Goal: Information Seeking & Learning: Stay updated

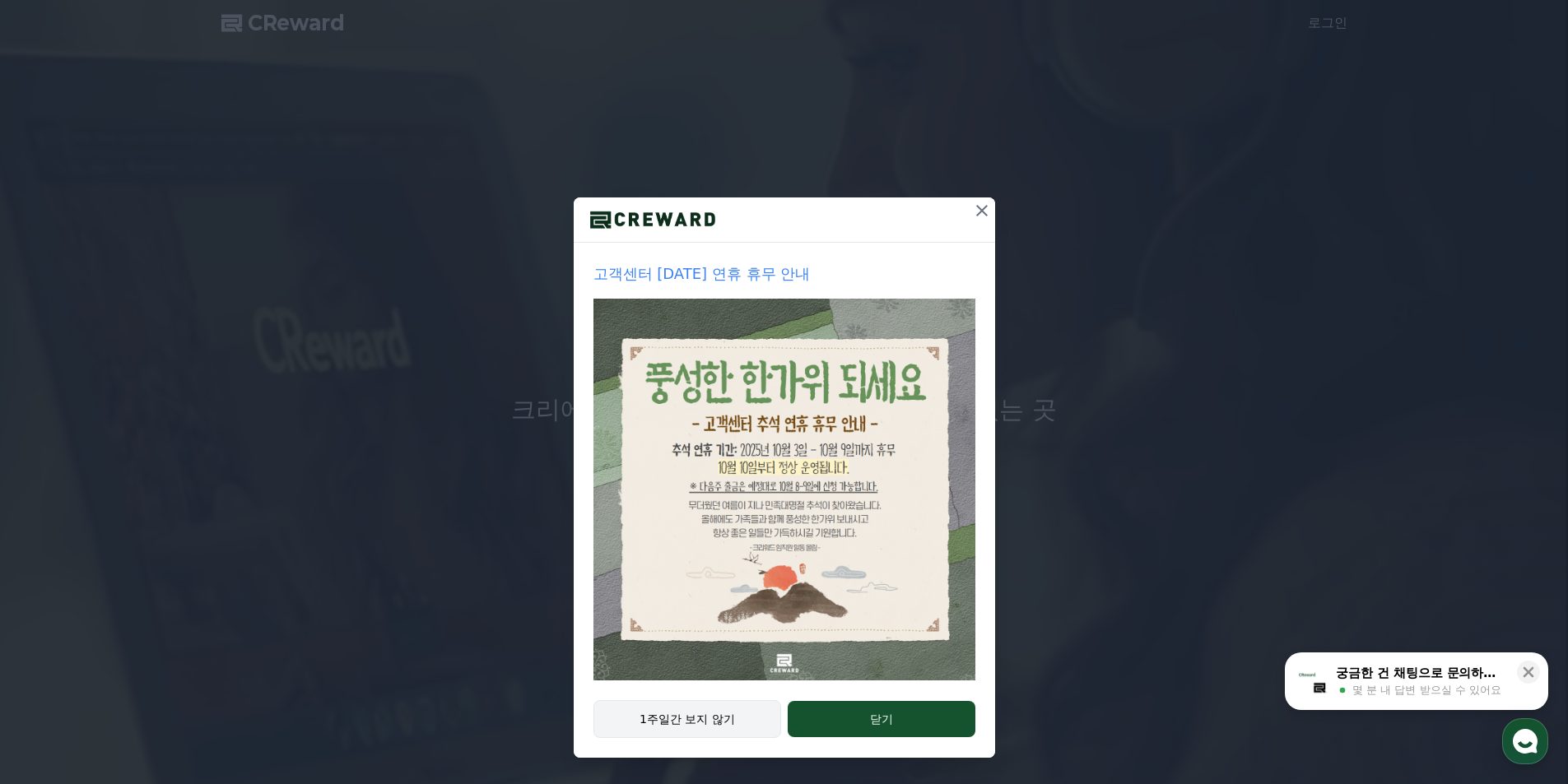
click at [730, 713] on button "1주일간 보지 않기" at bounding box center [688, 718] width 188 height 38
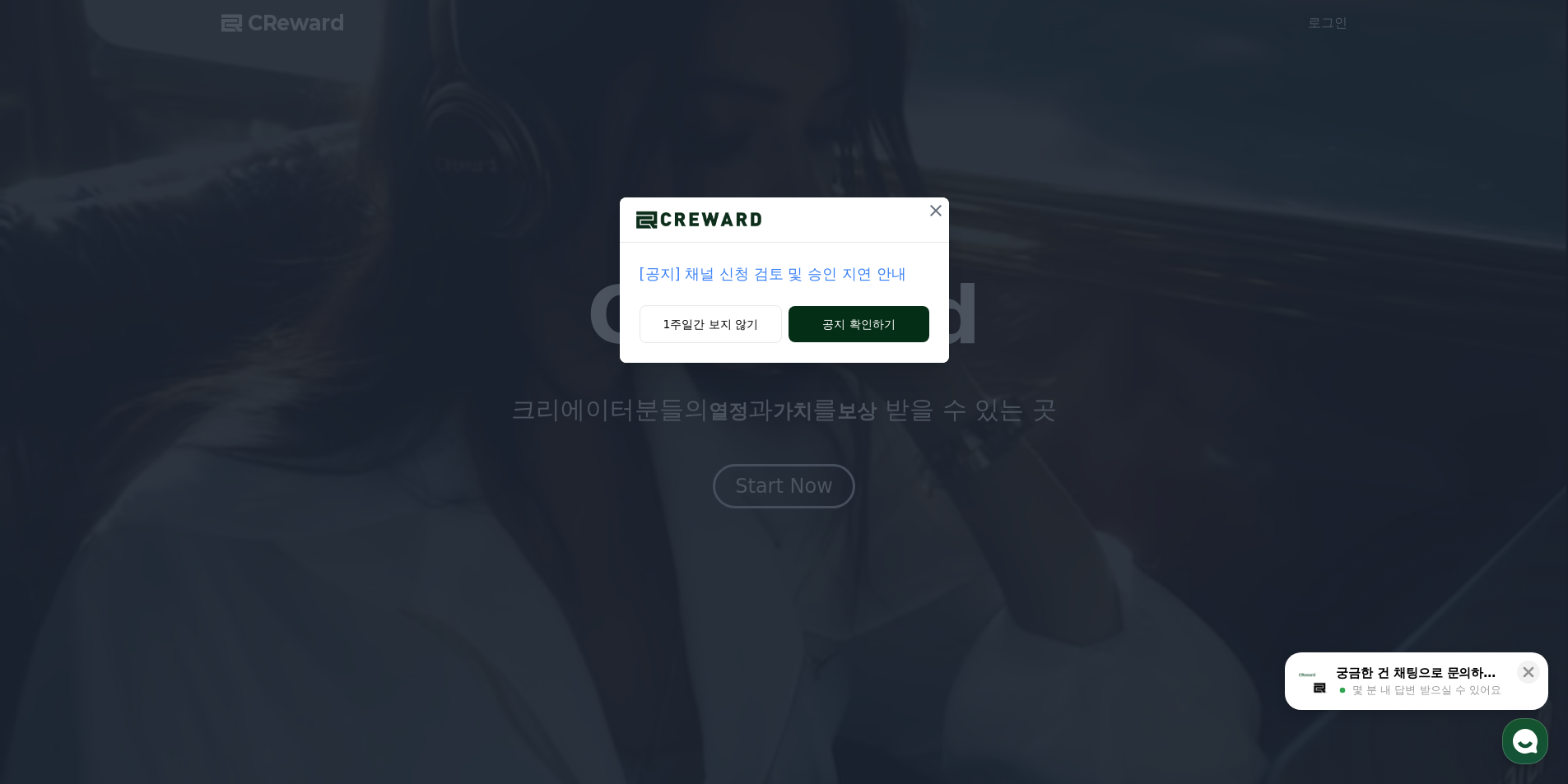
click at [813, 331] on button "공지 확인하기" at bounding box center [858, 324] width 140 height 36
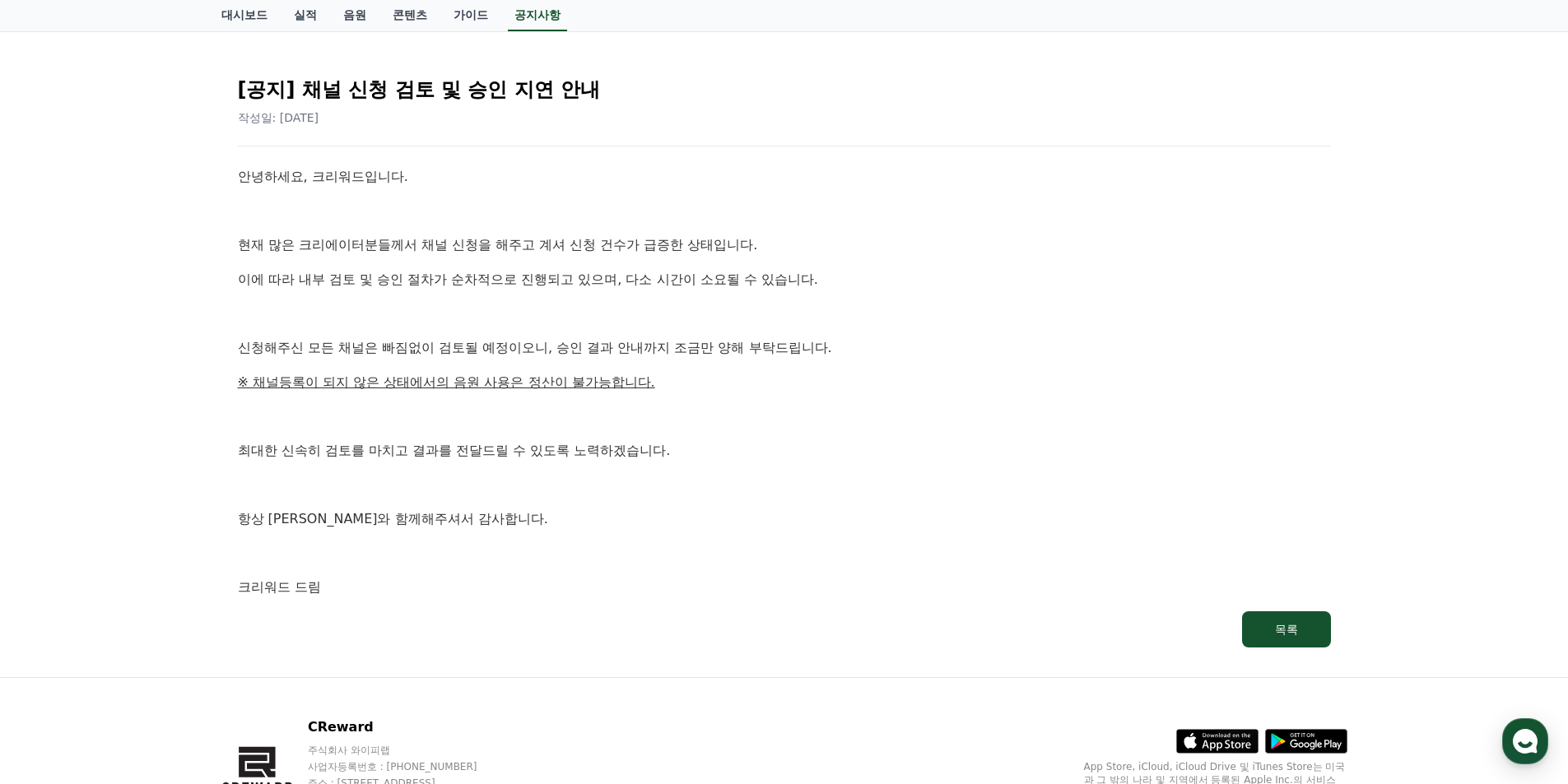
scroll to position [216, 0]
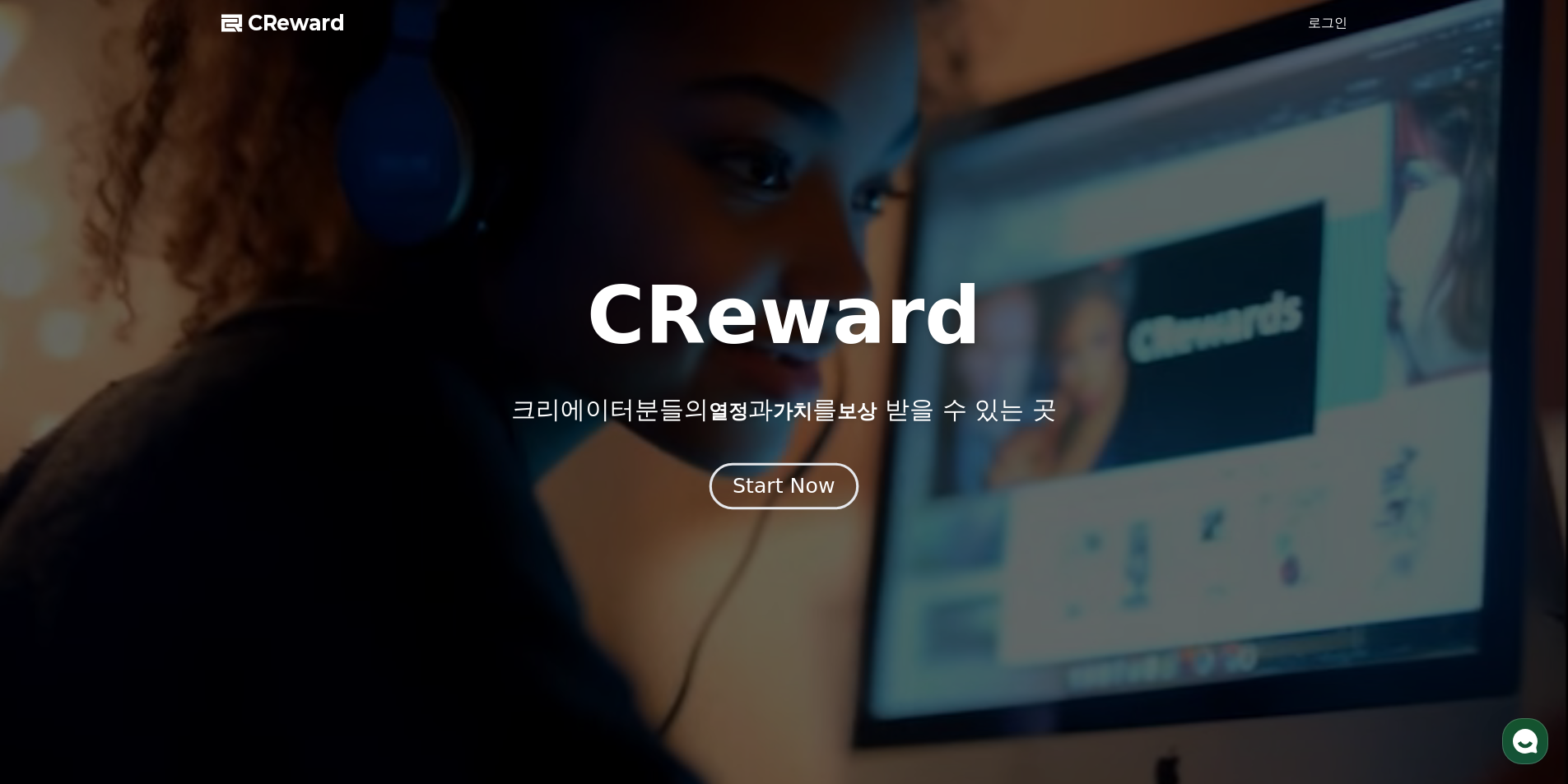
click at [787, 501] on button "Start Now" at bounding box center [784, 485] width 149 height 47
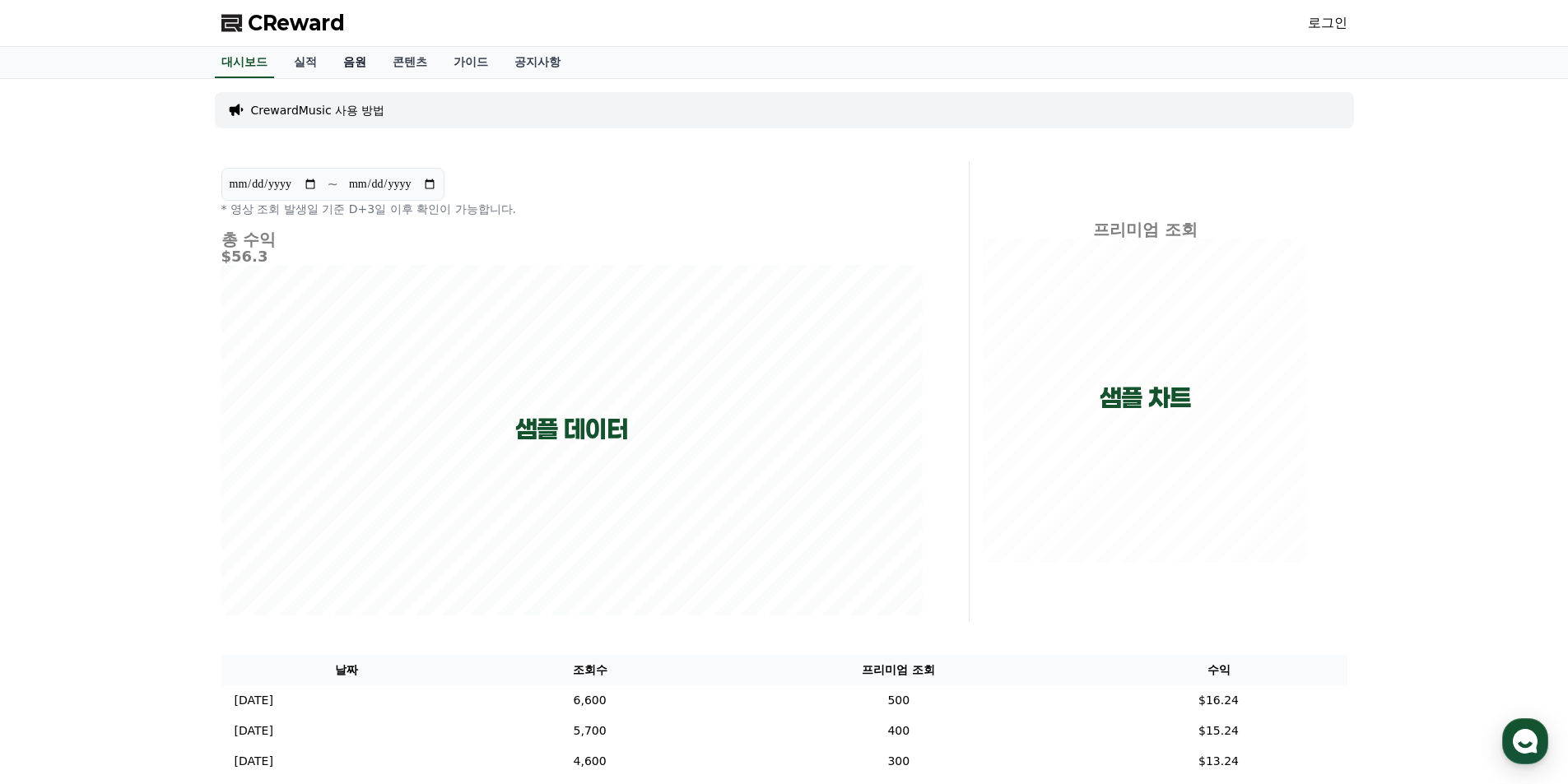
click at [374, 64] on link "음원" at bounding box center [355, 62] width 49 height 32
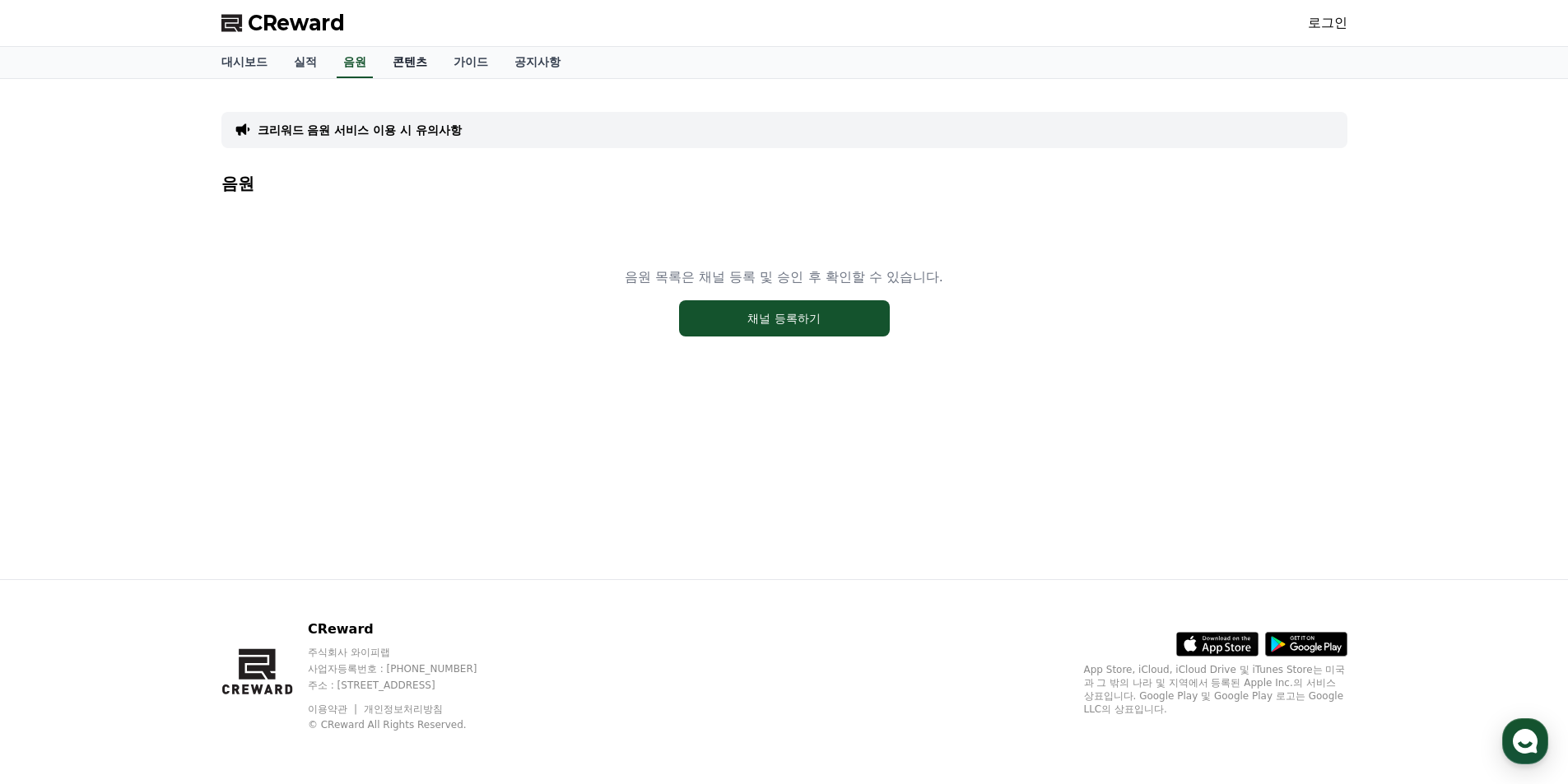
click at [416, 60] on link "콘텐츠" at bounding box center [409, 62] width 61 height 32
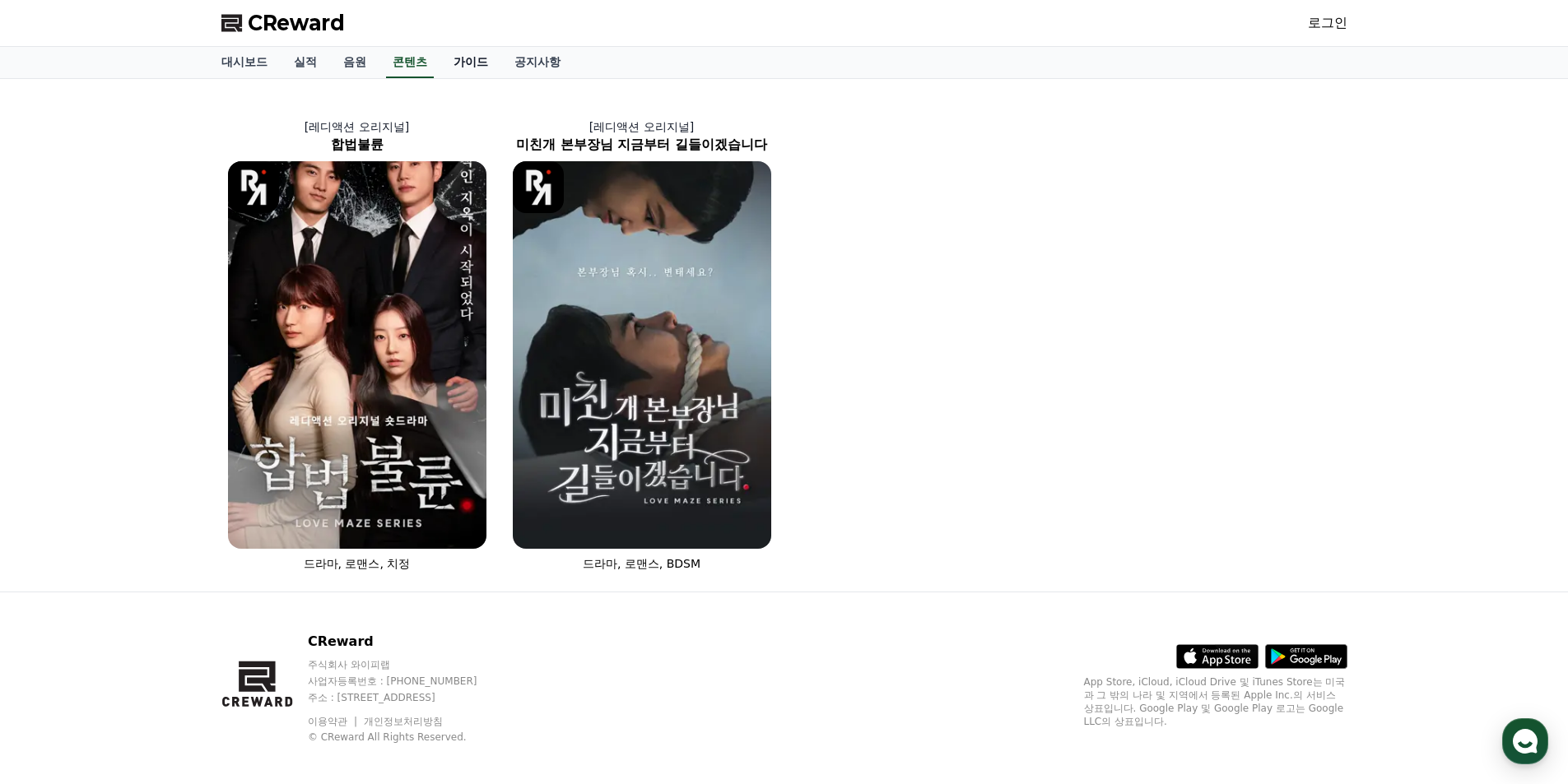
click at [475, 58] on link "가이드" at bounding box center [470, 62] width 61 height 32
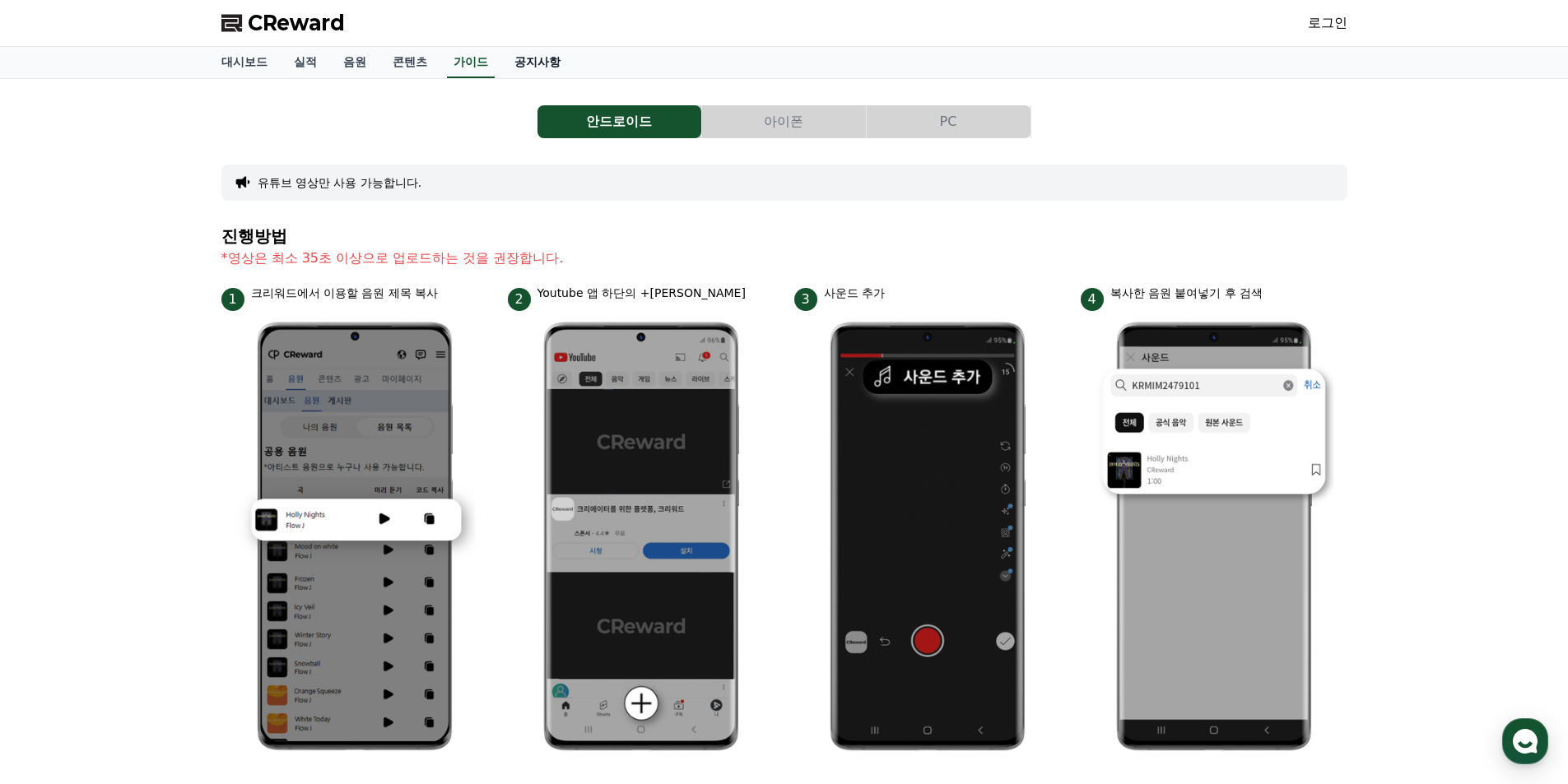
click at [550, 70] on link "공지사항" at bounding box center [537, 62] width 72 height 32
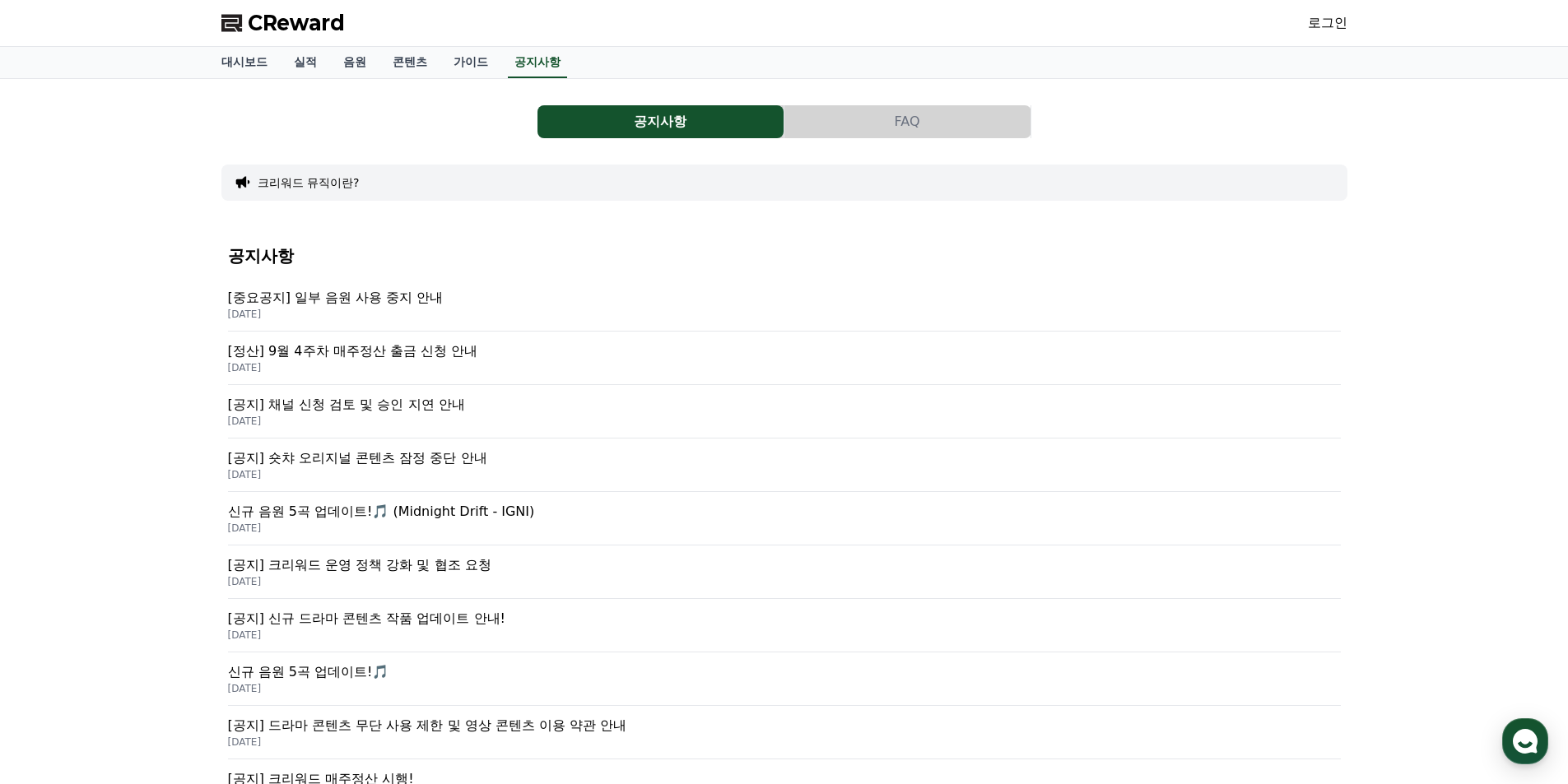
click at [574, 300] on p "[중요공지] 일부 음원 사용 중지 안내" at bounding box center [784, 297] width 1113 height 19
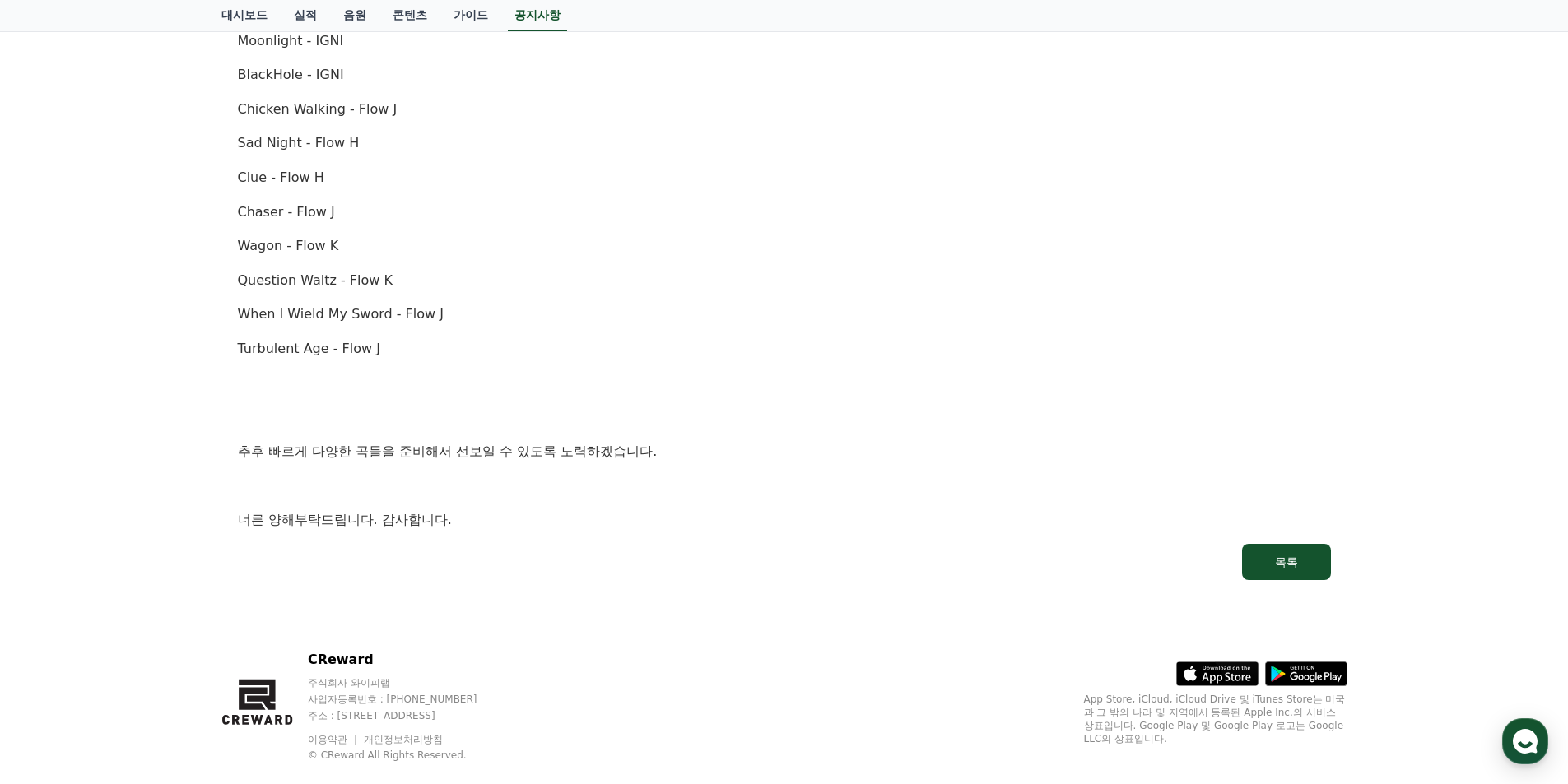
scroll to position [1071, 0]
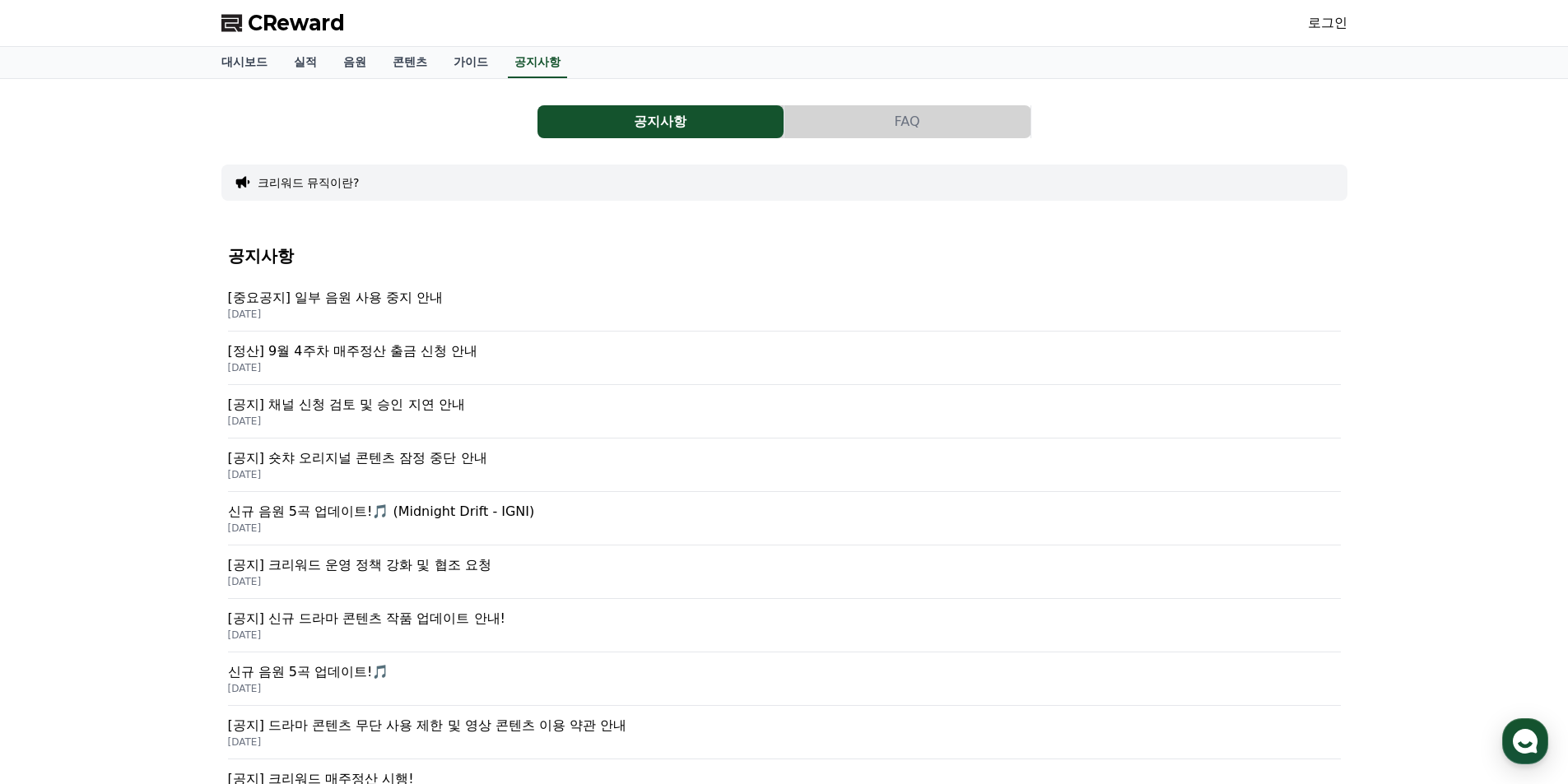
click at [580, 407] on p "[공지] 채널 신청 검토 및 승인 지연 안내" at bounding box center [784, 405] width 1113 height 19
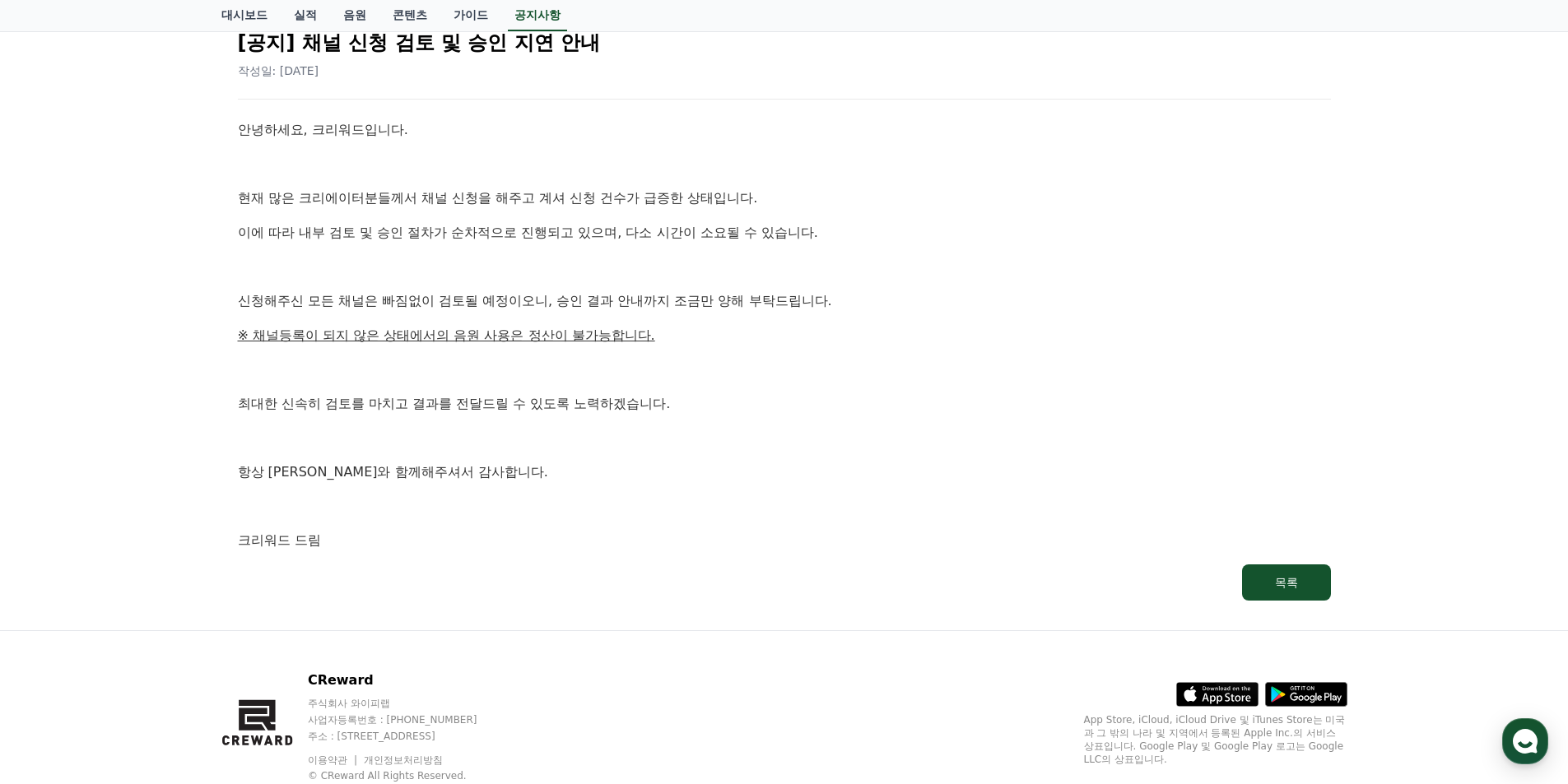
scroll to position [216, 0]
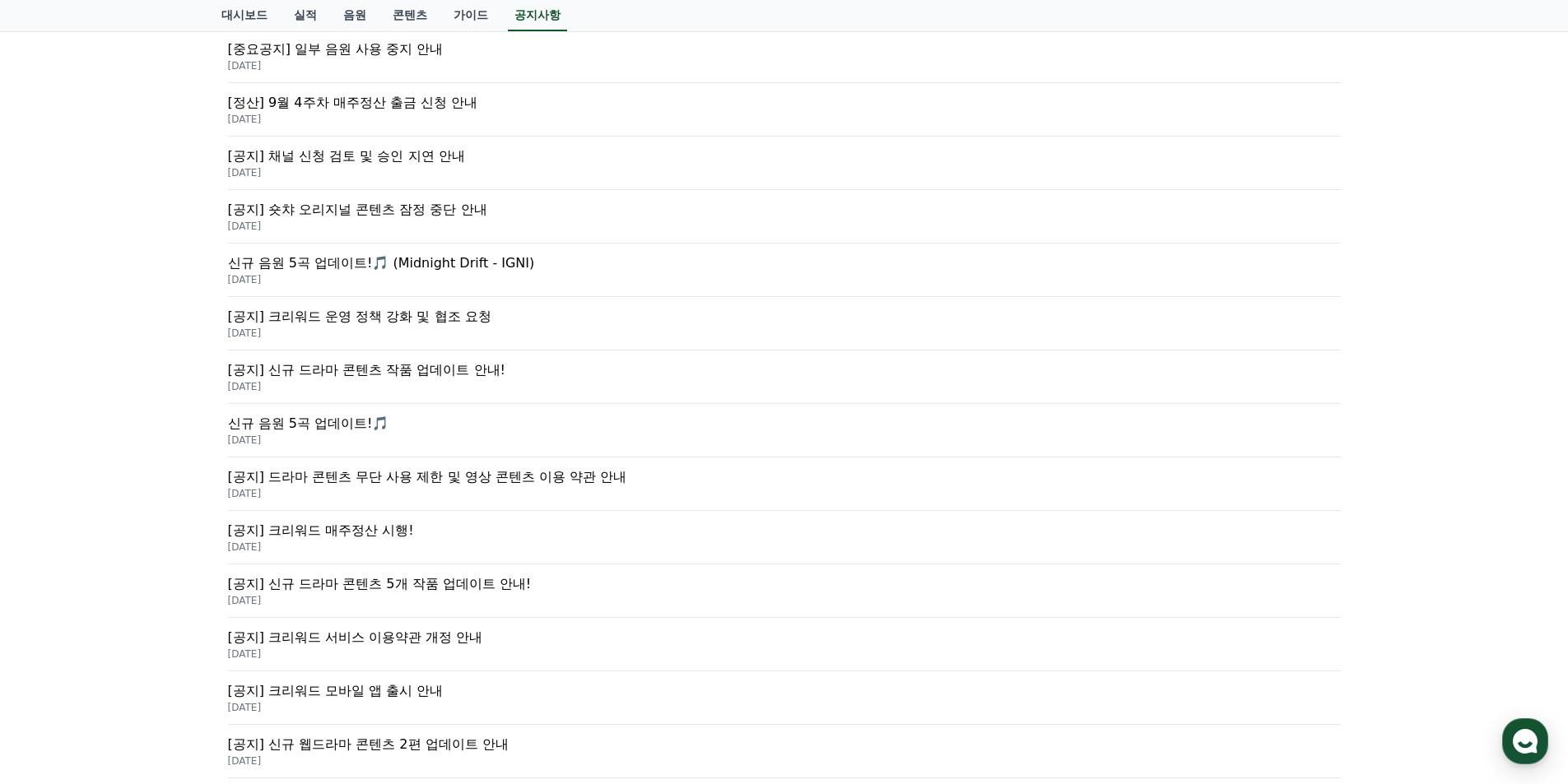
scroll to position [329, 0]
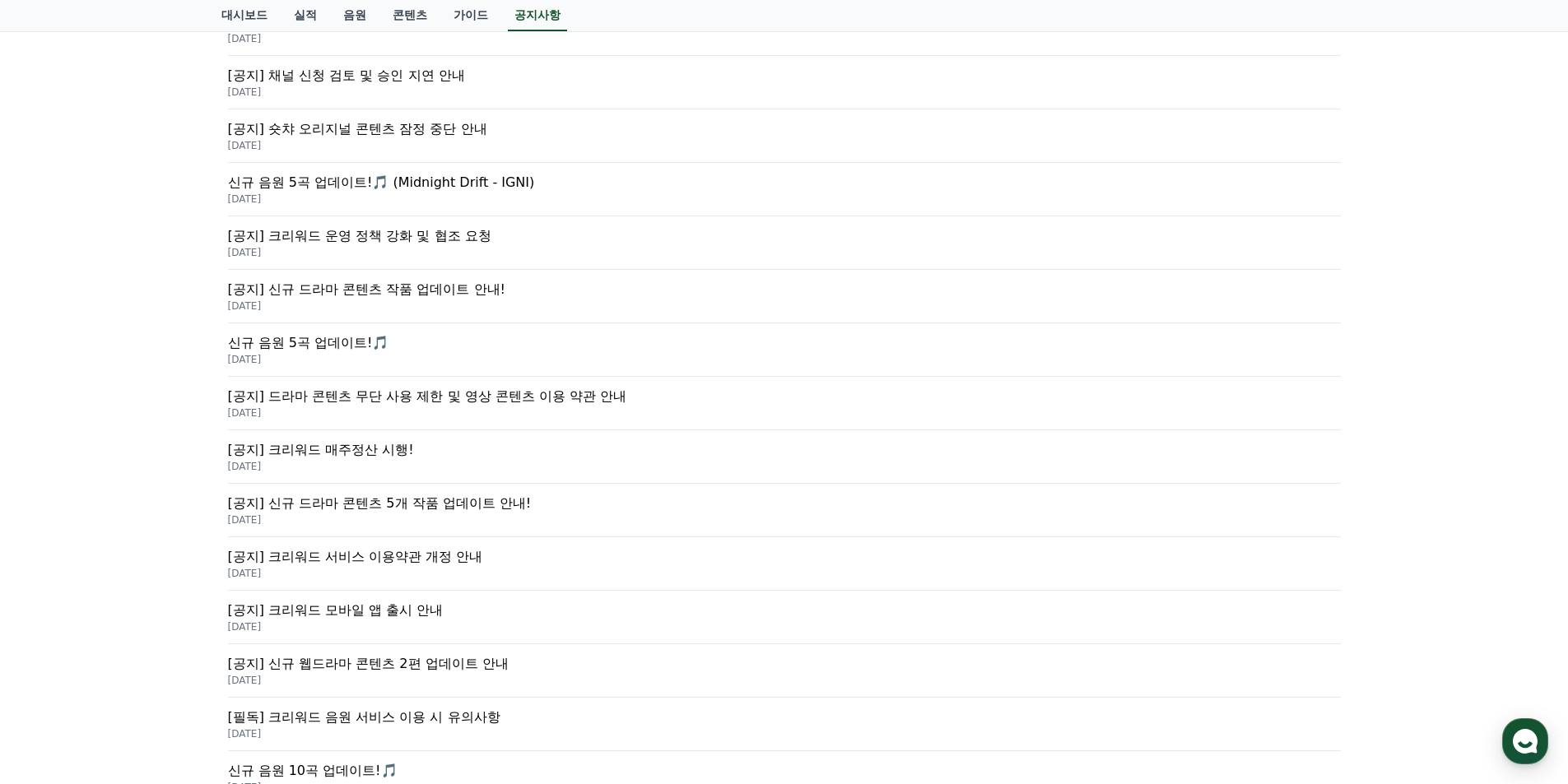
click at [618, 250] on p "2025-09-15" at bounding box center [784, 252] width 1113 height 13
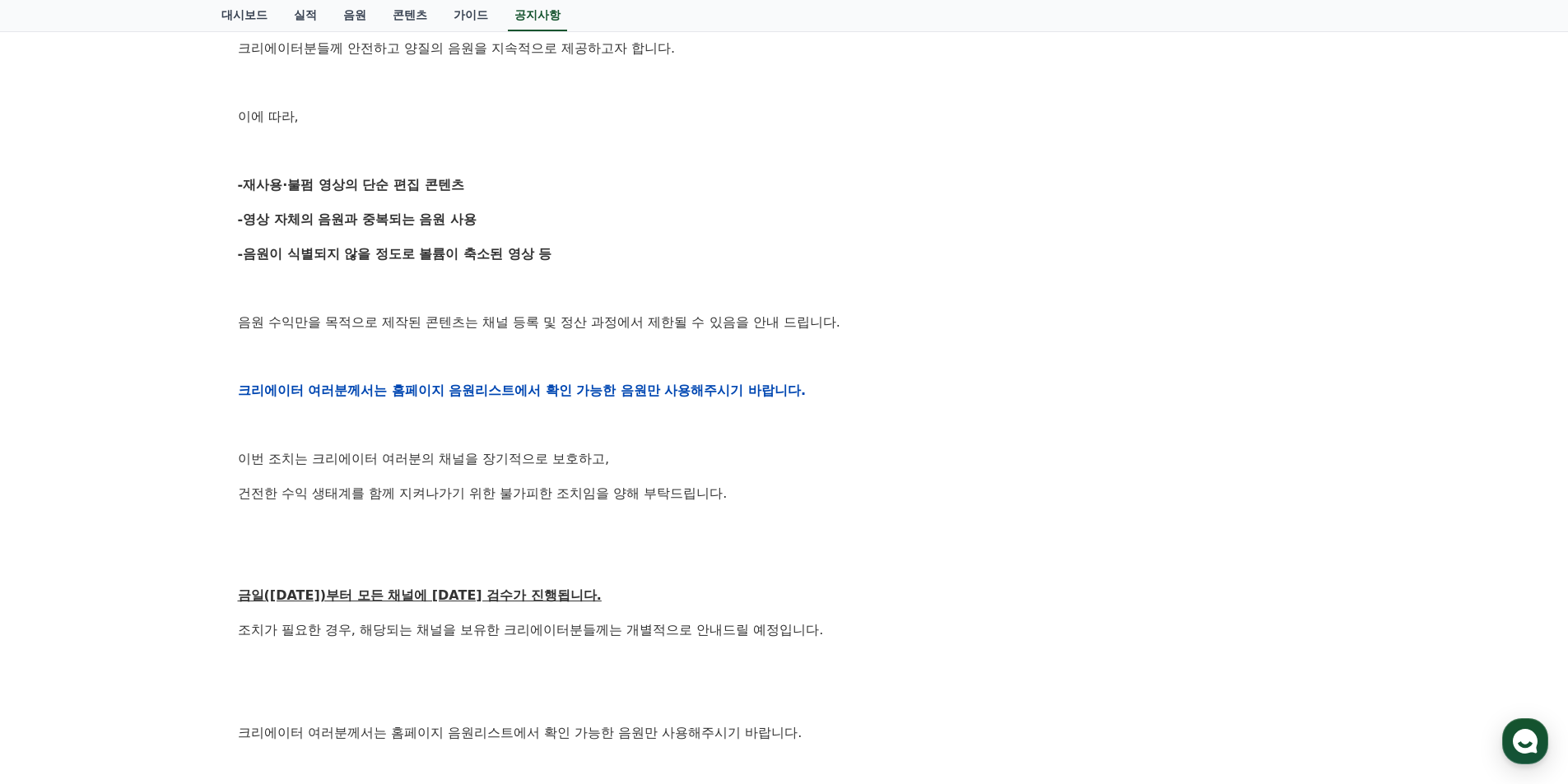
scroll to position [494, 0]
